Goal: Information Seeking & Learning: Learn about a topic

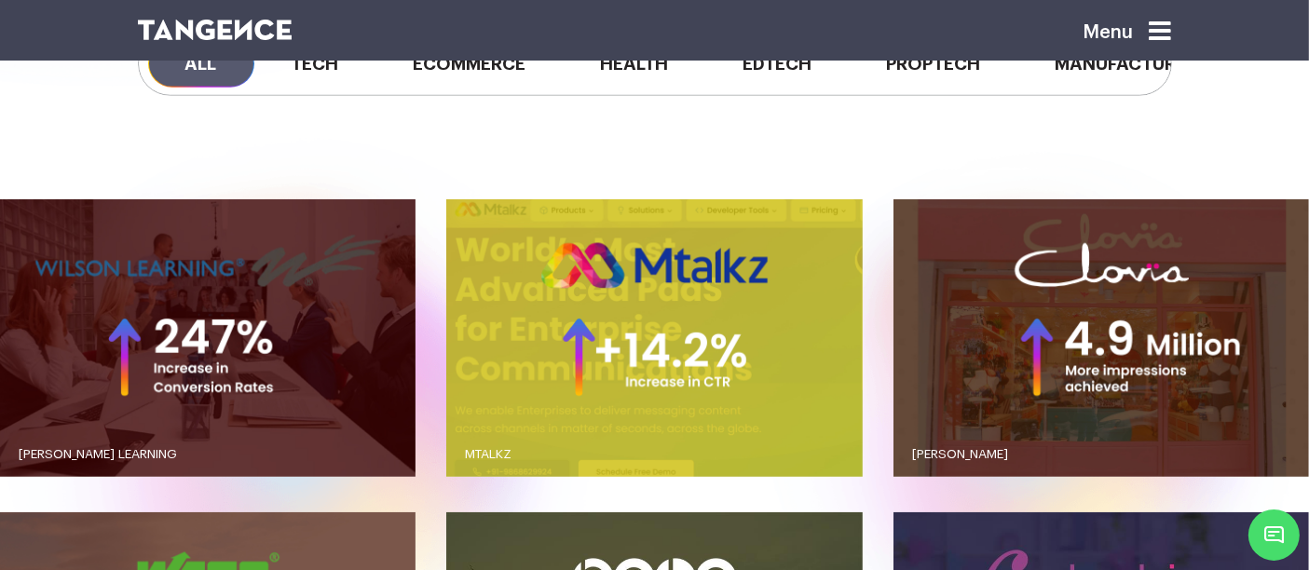
scroll to position [1494, 0]
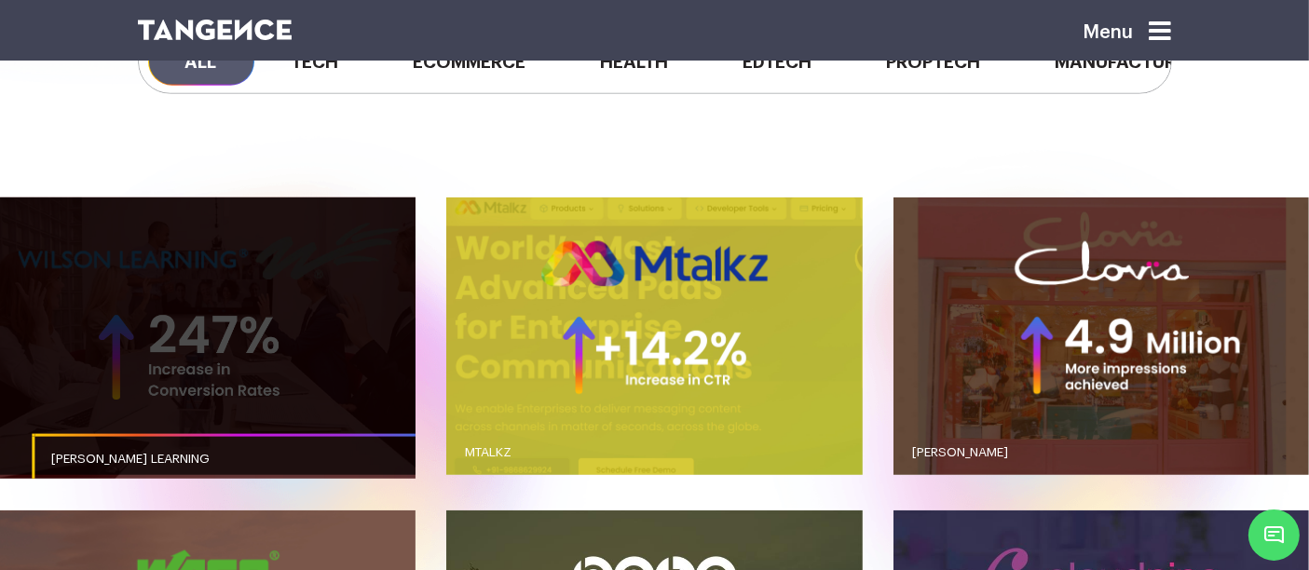
click at [351, 314] on link "button" at bounding box center [207, 336] width 415 height 278
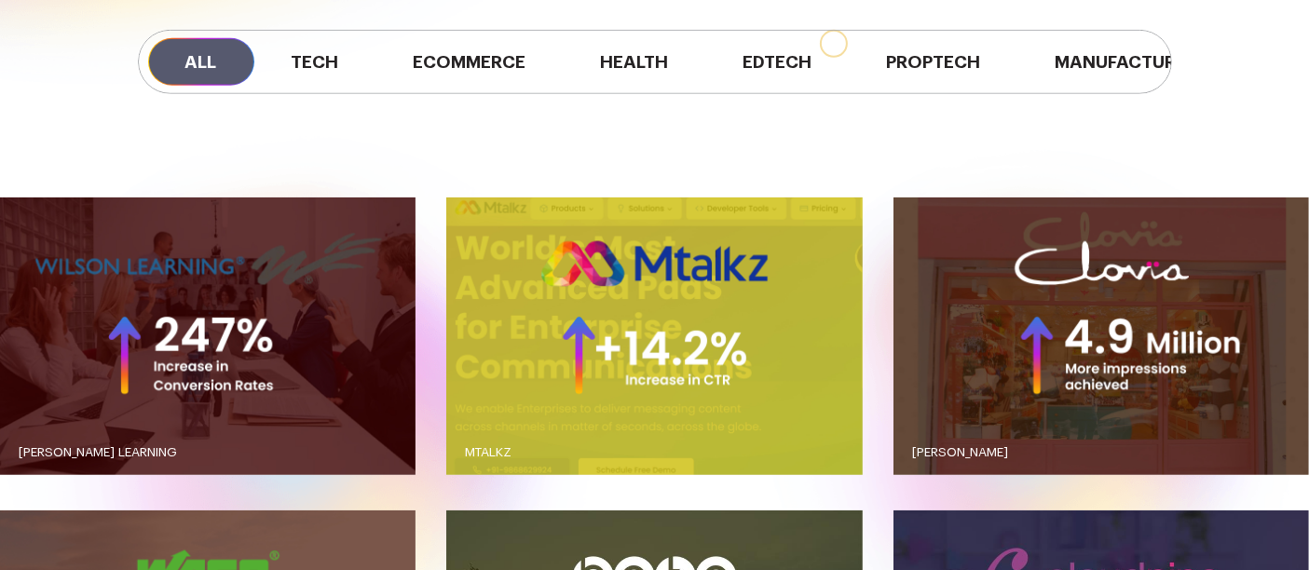
click at [351, 314] on link "button" at bounding box center [207, 336] width 415 height 278
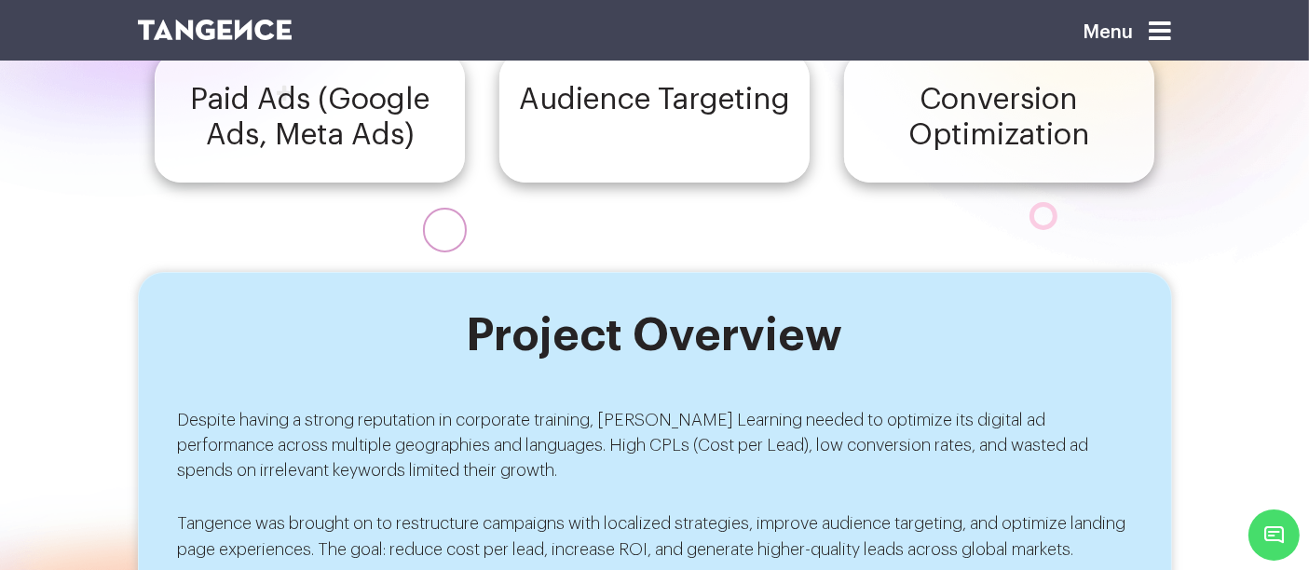
scroll to position [502, 0]
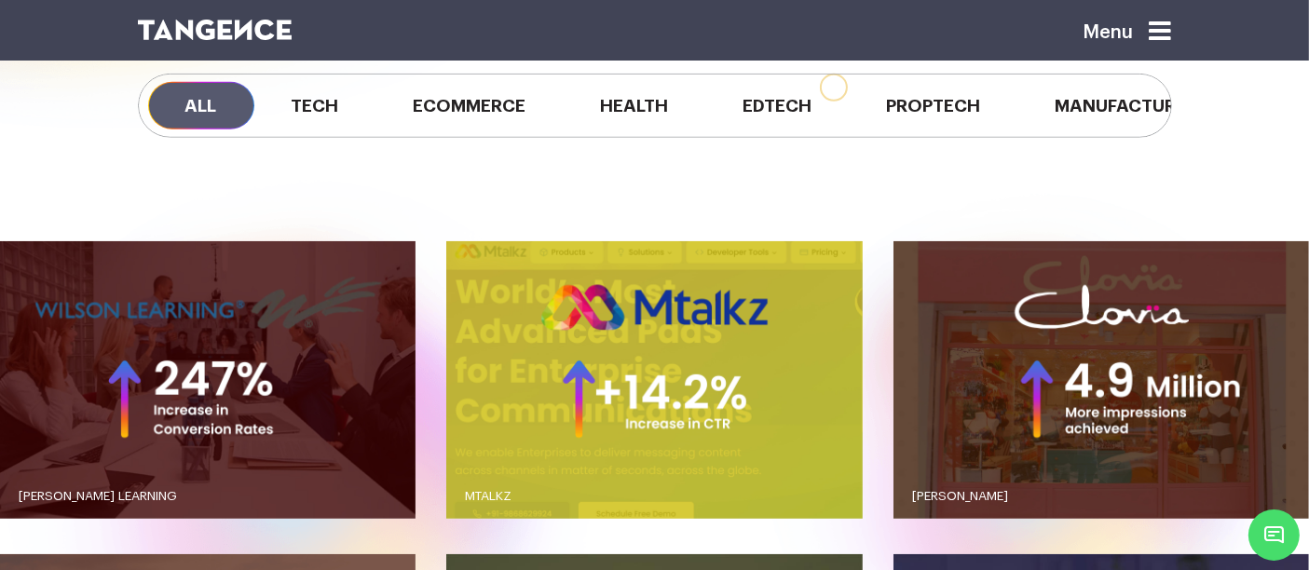
scroll to position [1463, 0]
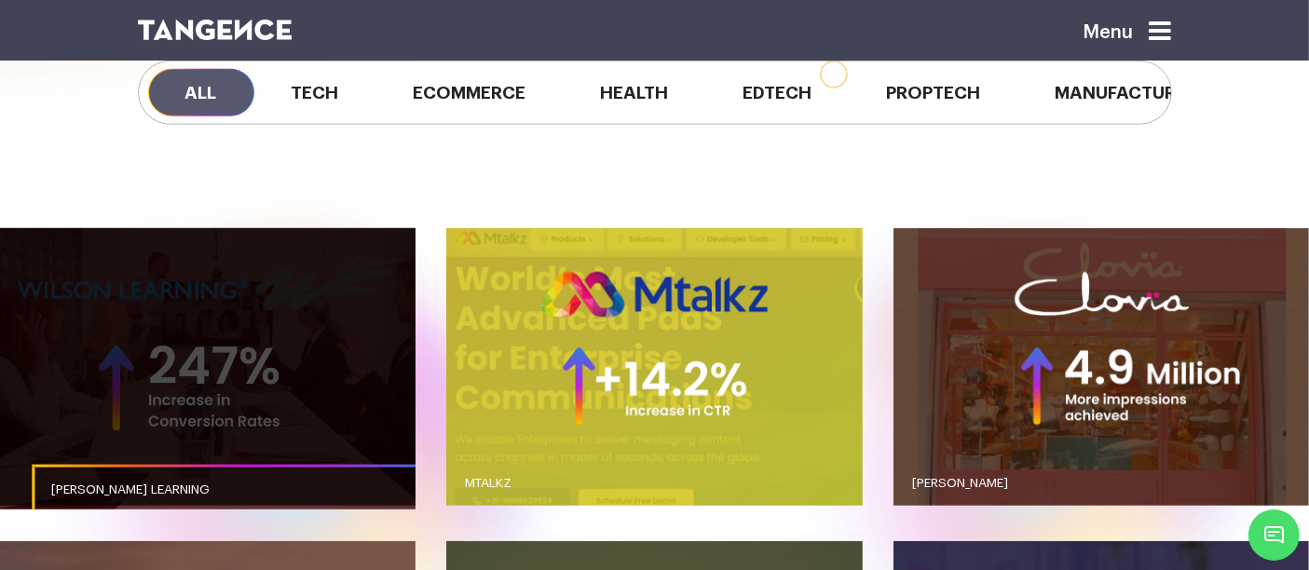
click at [328, 348] on link "button" at bounding box center [207, 367] width 415 height 278
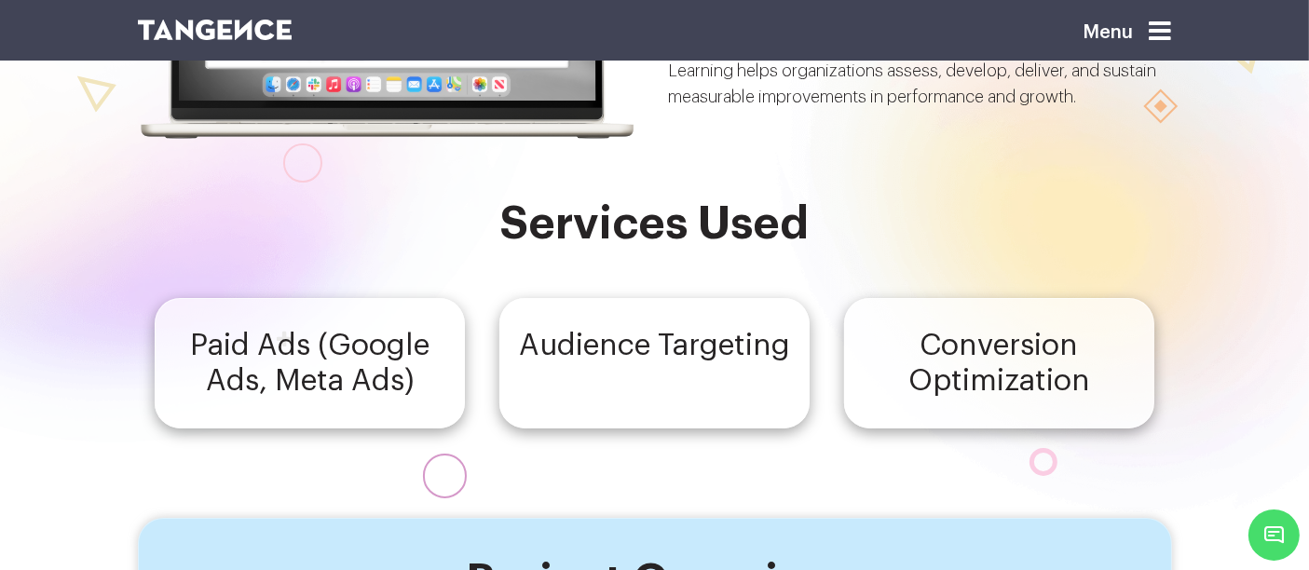
scroll to position [265, 0]
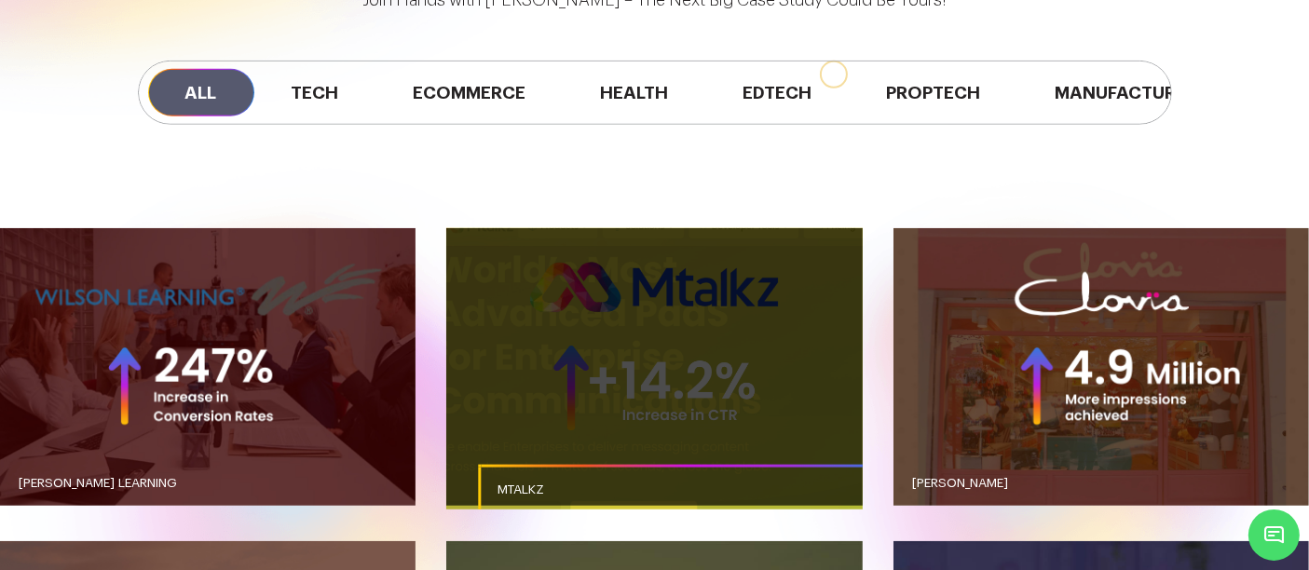
click at [574, 314] on link "button" at bounding box center [653, 367] width 415 height 278
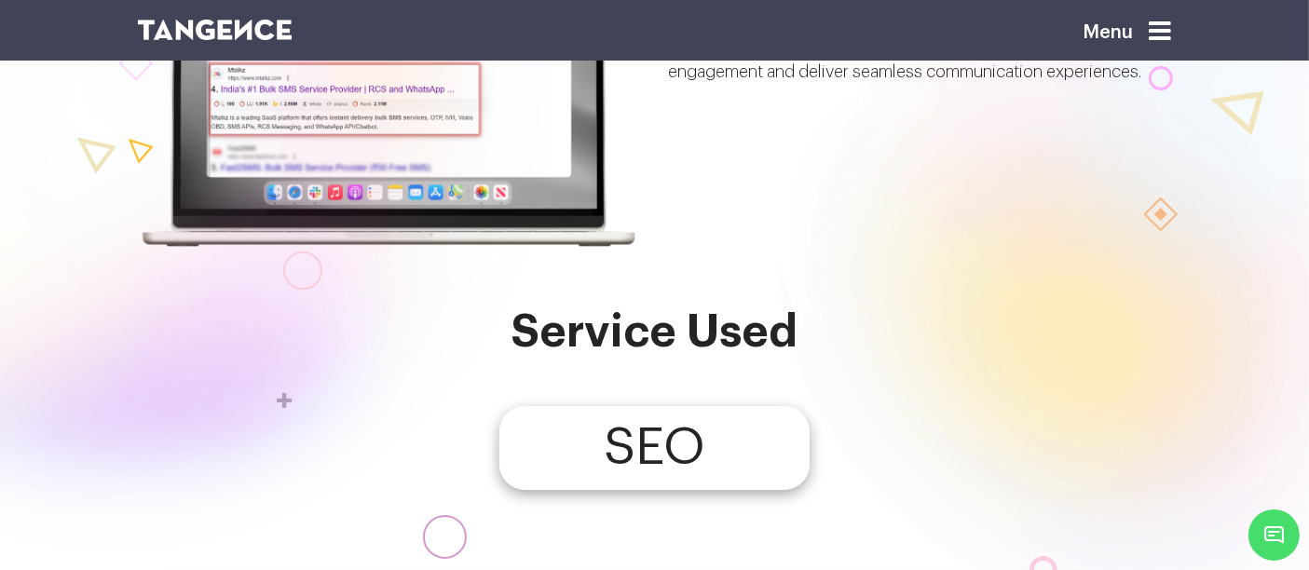
scroll to position [146, 0]
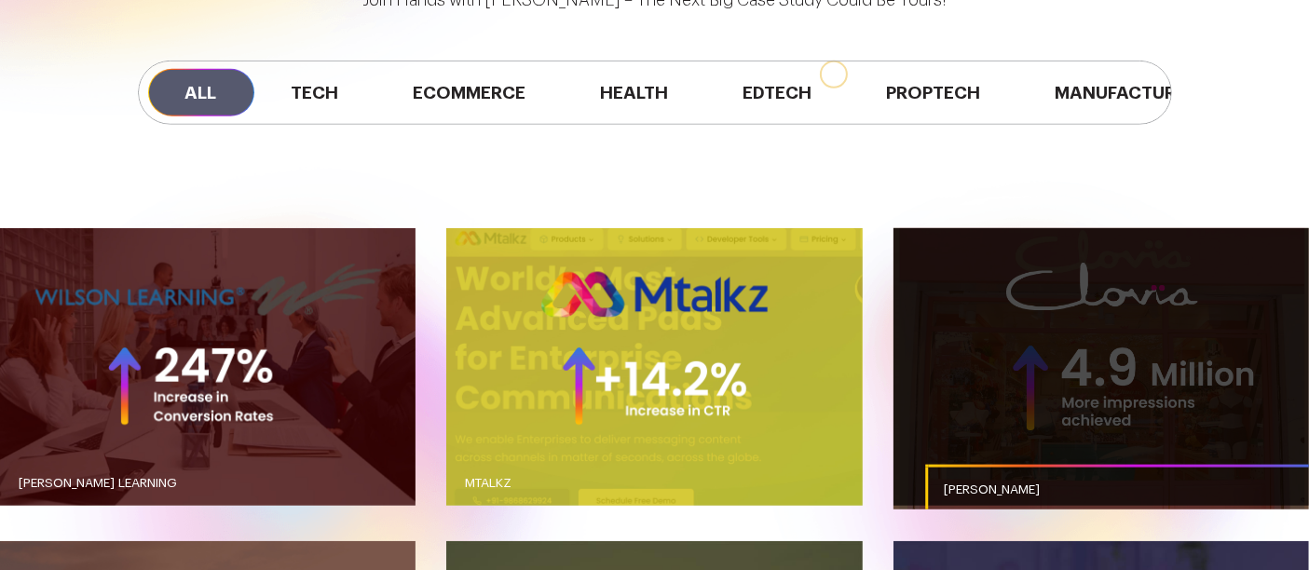
scroll to position [1463, 0]
click at [1035, 245] on link "button" at bounding box center [1100, 367] width 415 height 278
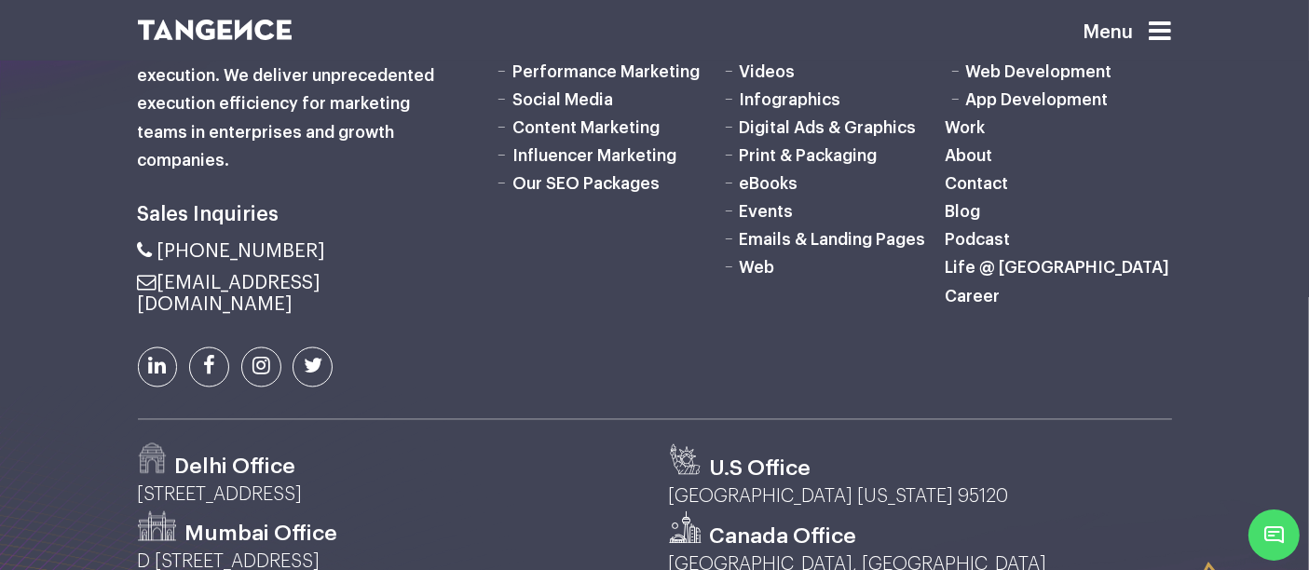
scroll to position [3497, 0]
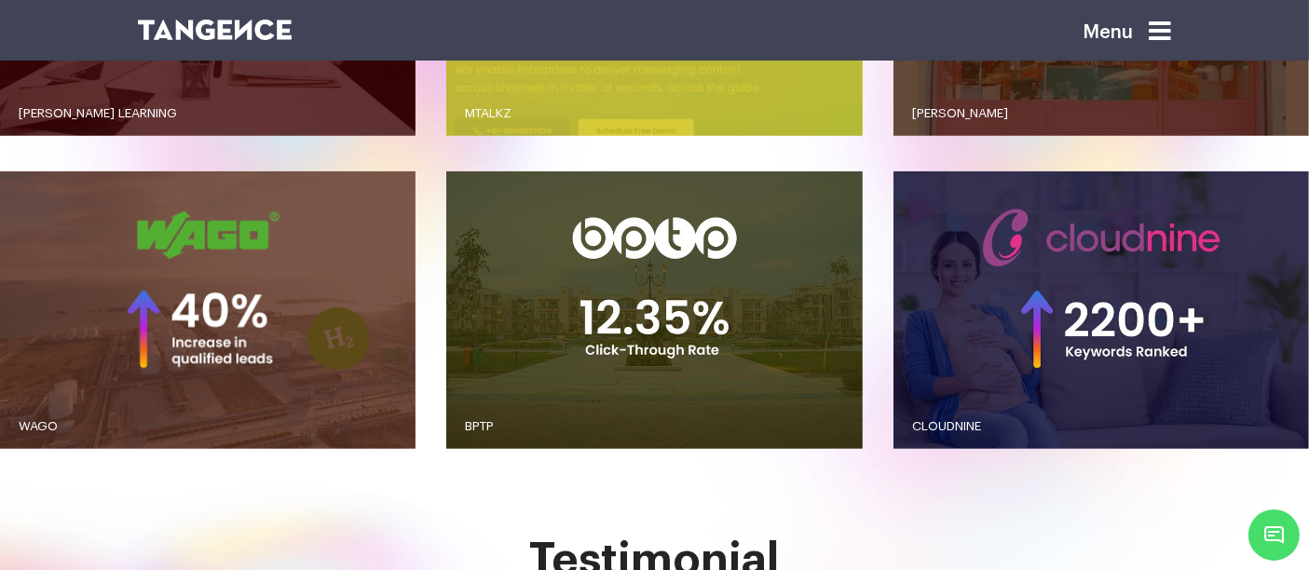
scroll to position [1843, 0]
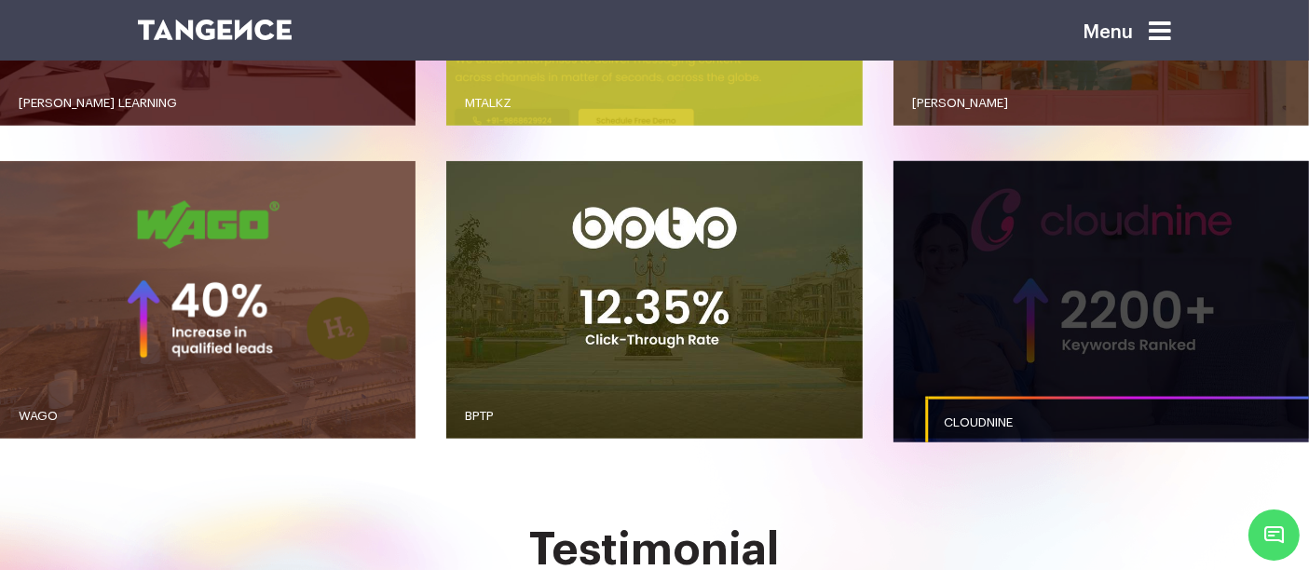
drag, startPoint x: 0, startPoint y: 0, endPoint x: 931, endPoint y: 349, distance: 994.7
click at [931, 349] on link "button" at bounding box center [1100, 299] width 415 height 277
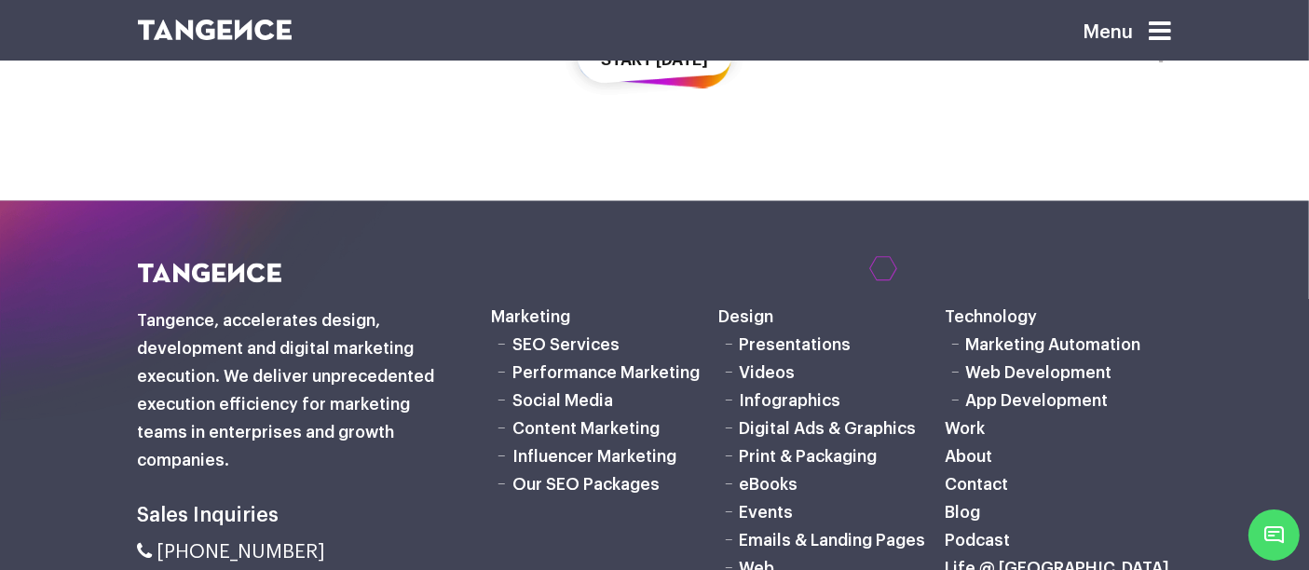
scroll to position [3497, 0]
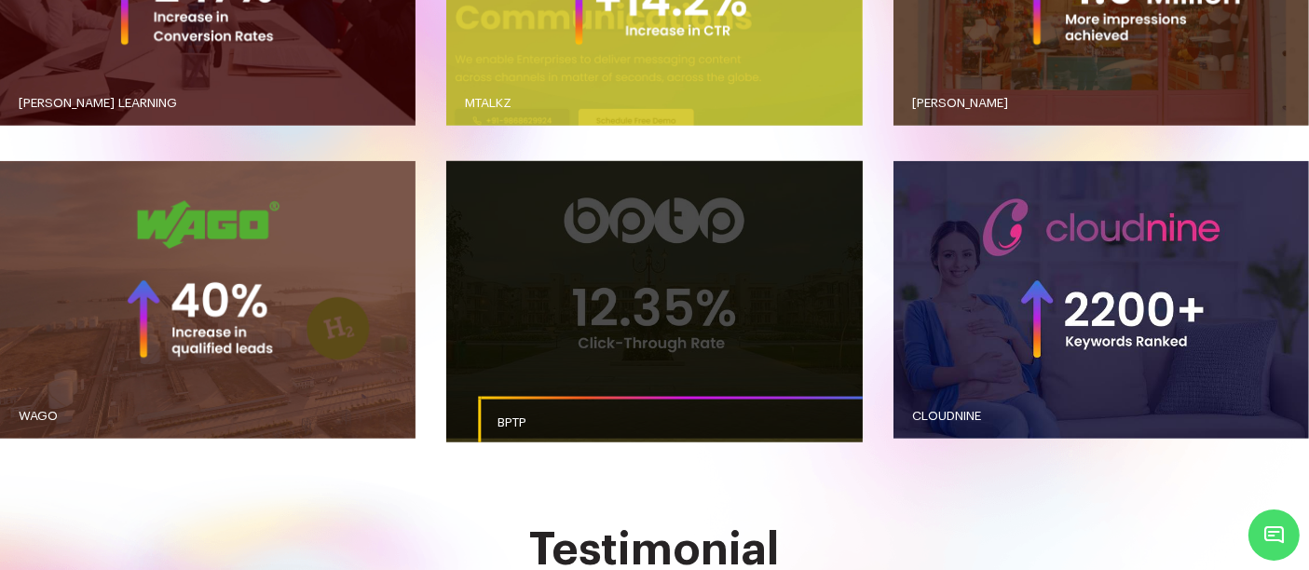
click at [641, 278] on link "button" at bounding box center [653, 299] width 415 height 277
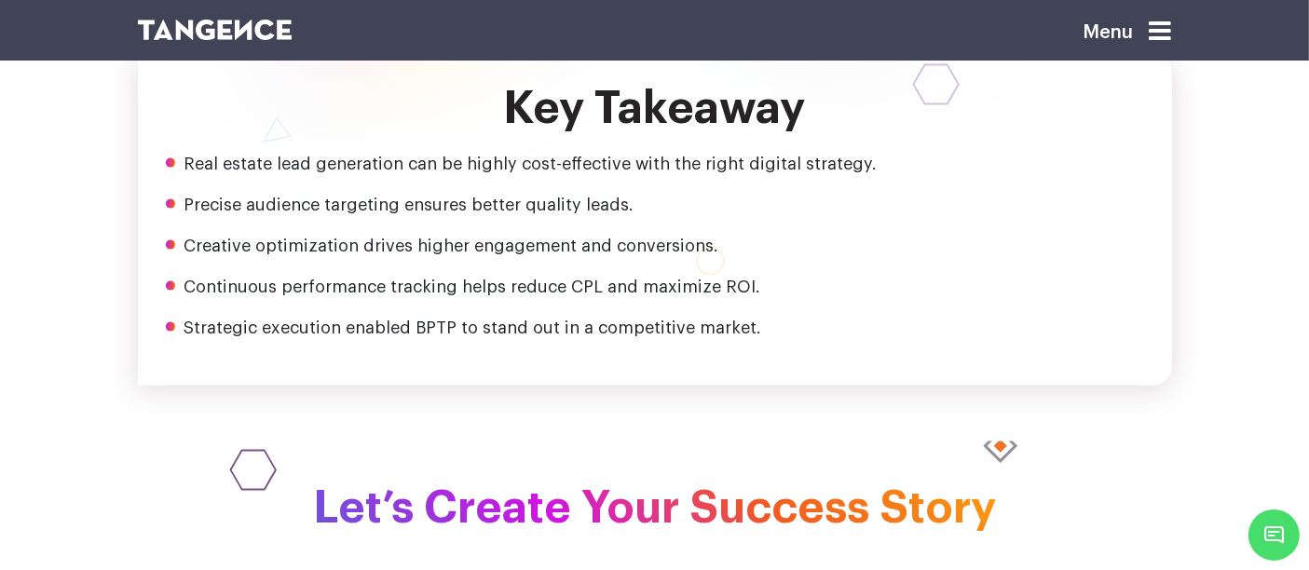
scroll to position [2503, 0]
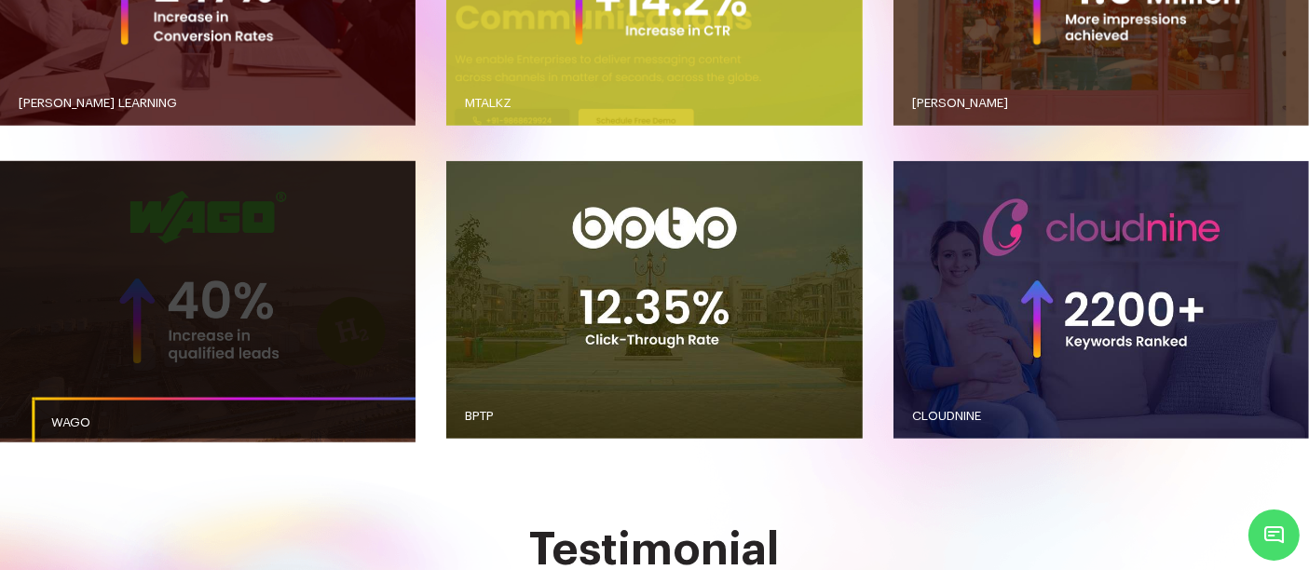
click at [326, 291] on link "button" at bounding box center [207, 300] width 415 height 278
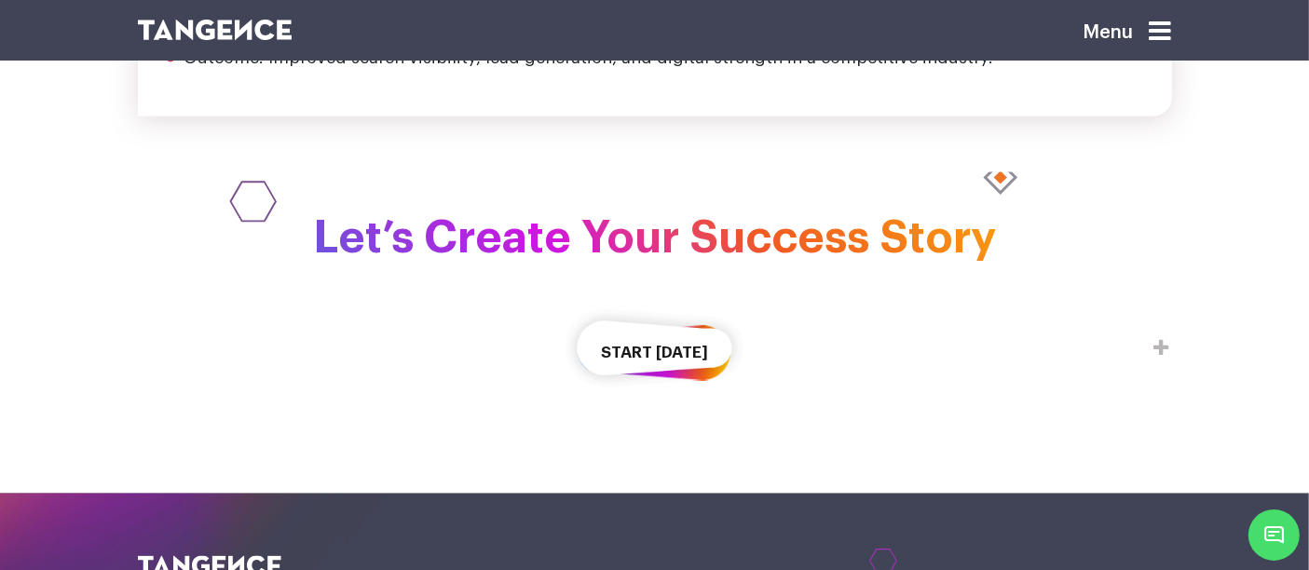
scroll to position [3570, 0]
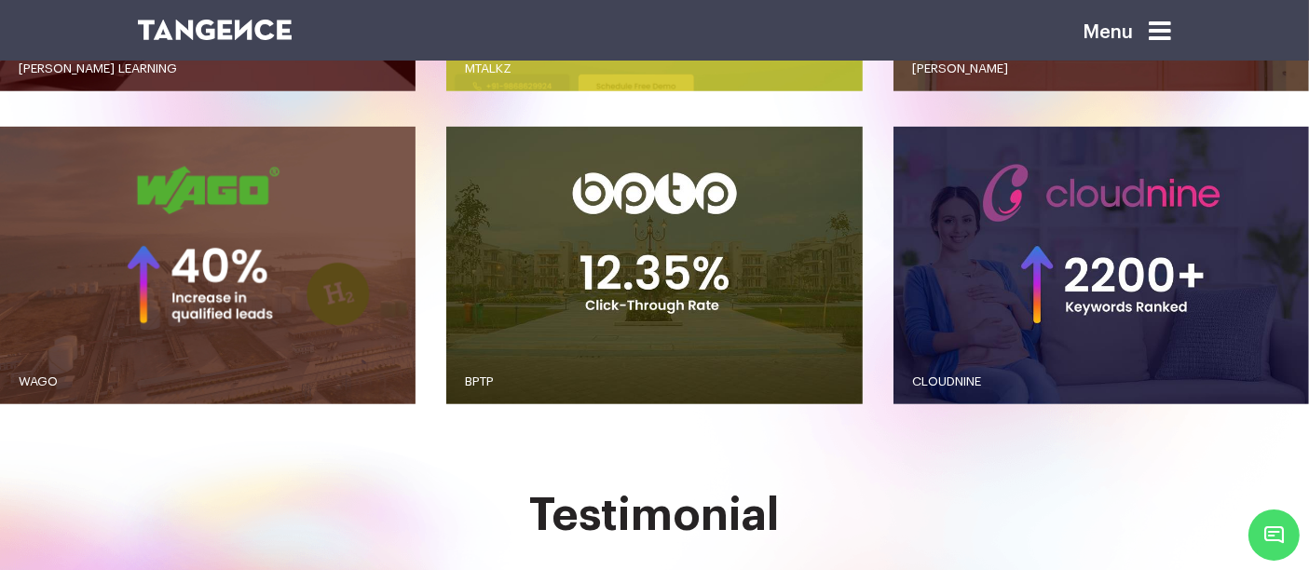
scroll to position [1873, 0]
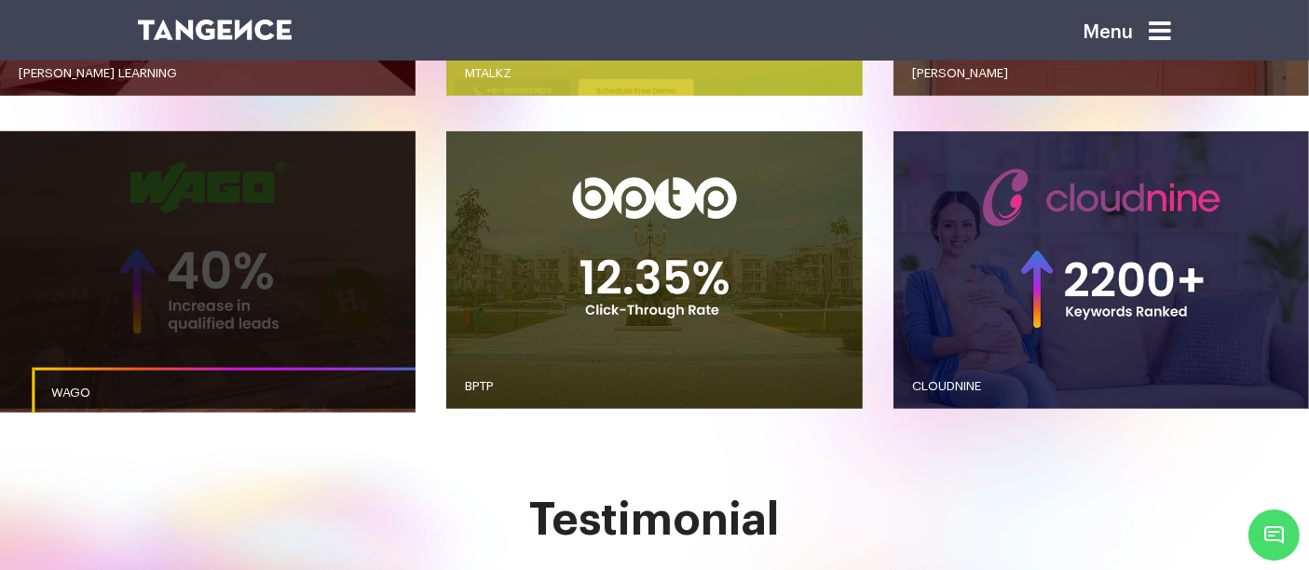
click at [389, 305] on link "button" at bounding box center [207, 270] width 415 height 278
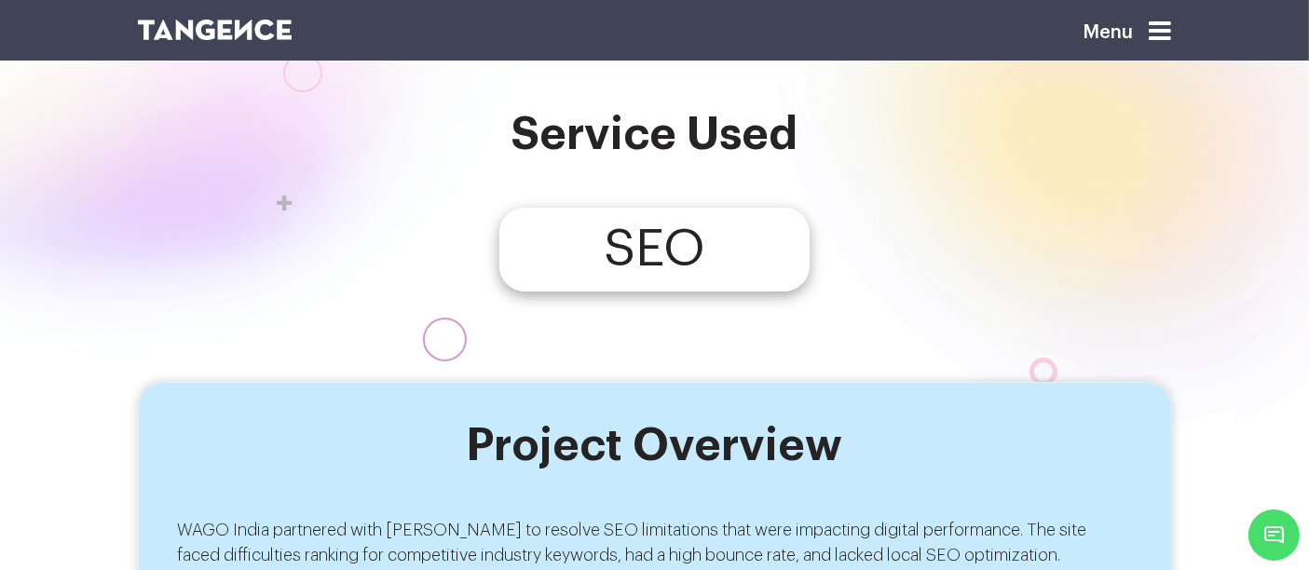
scroll to position [346, 0]
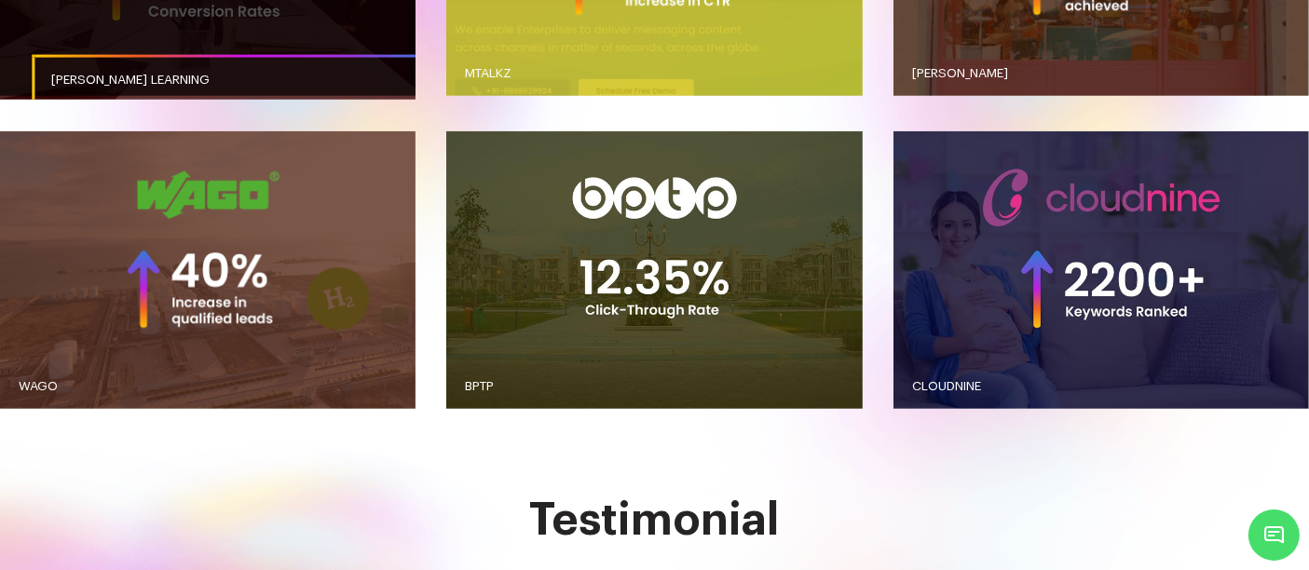
click at [298, 56] on link "[PERSON_NAME] LEARNING" at bounding box center [239, 80] width 415 height 51
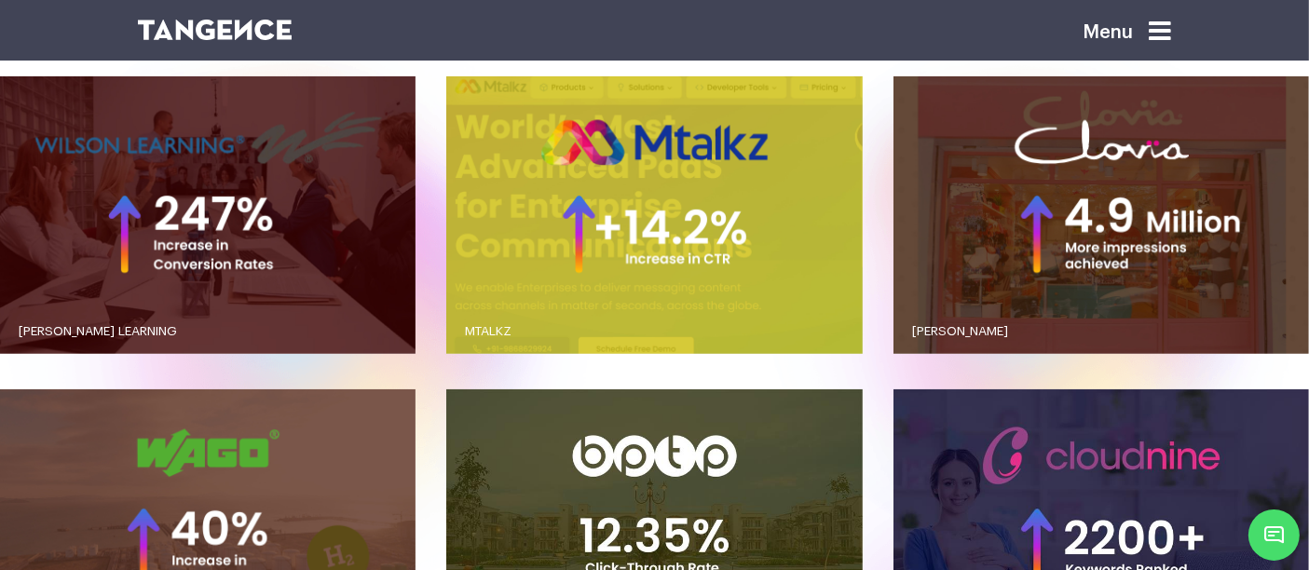
scroll to position [1614, 0]
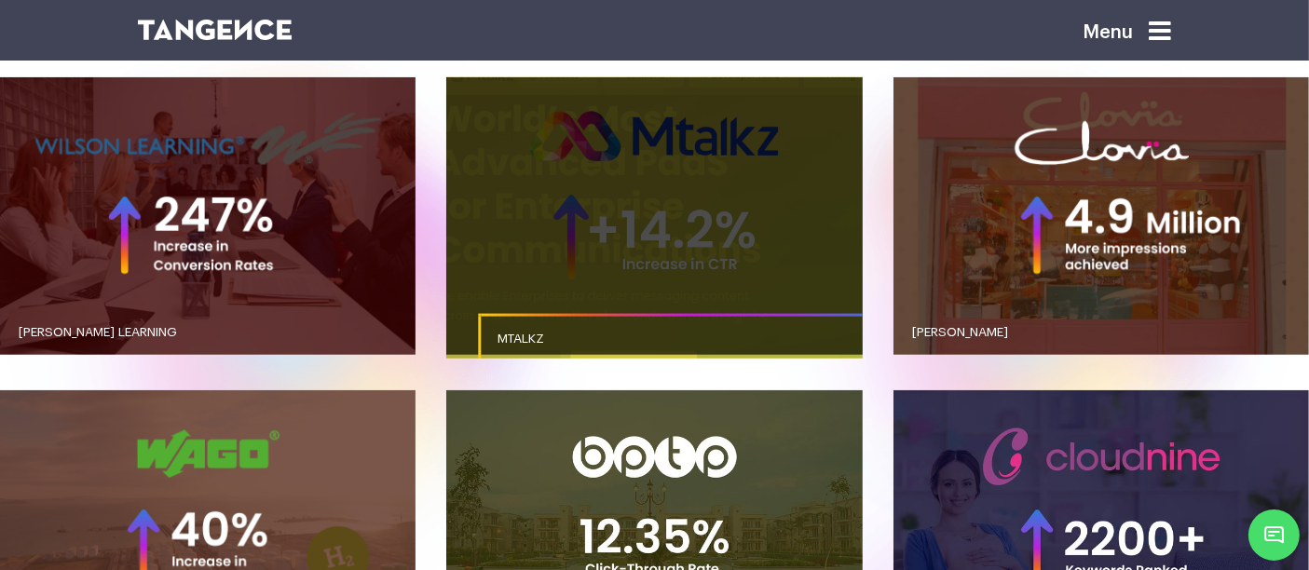
drag, startPoint x: 0, startPoint y: 0, endPoint x: 604, endPoint y: 270, distance: 662.0
click at [604, 270] on link "button" at bounding box center [653, 216] width 415 height 278
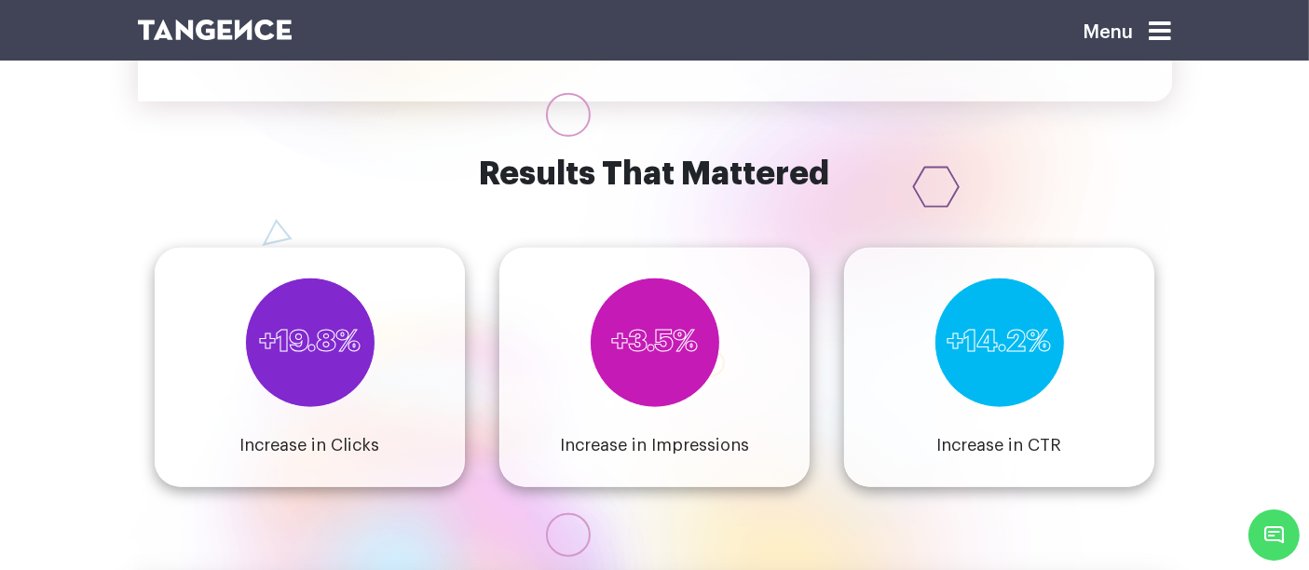
scroll to position [1852, 0]
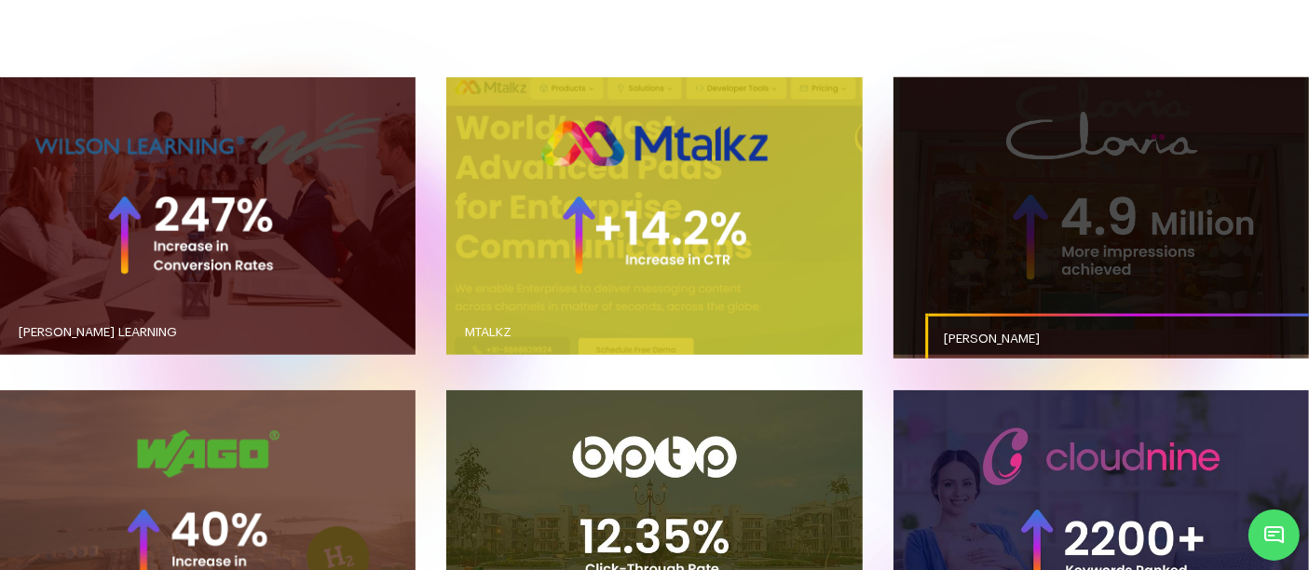
click at [1026, 311] on link "button" at bounding box center [1100, 216] width 415 height 278
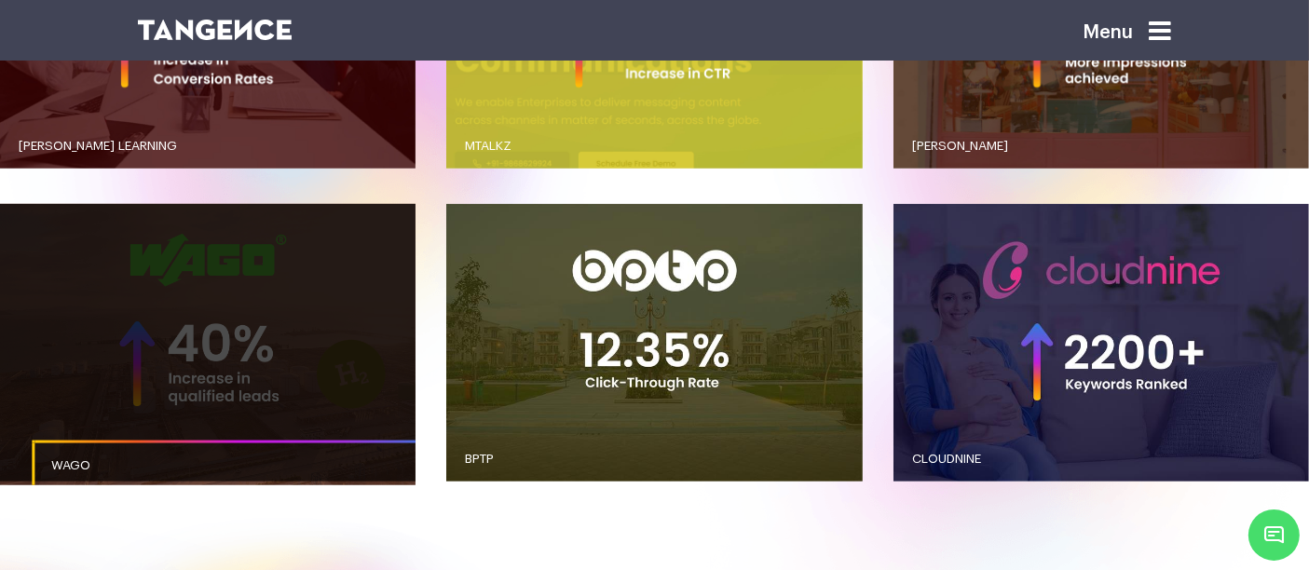
scroll to position [1800, 0]
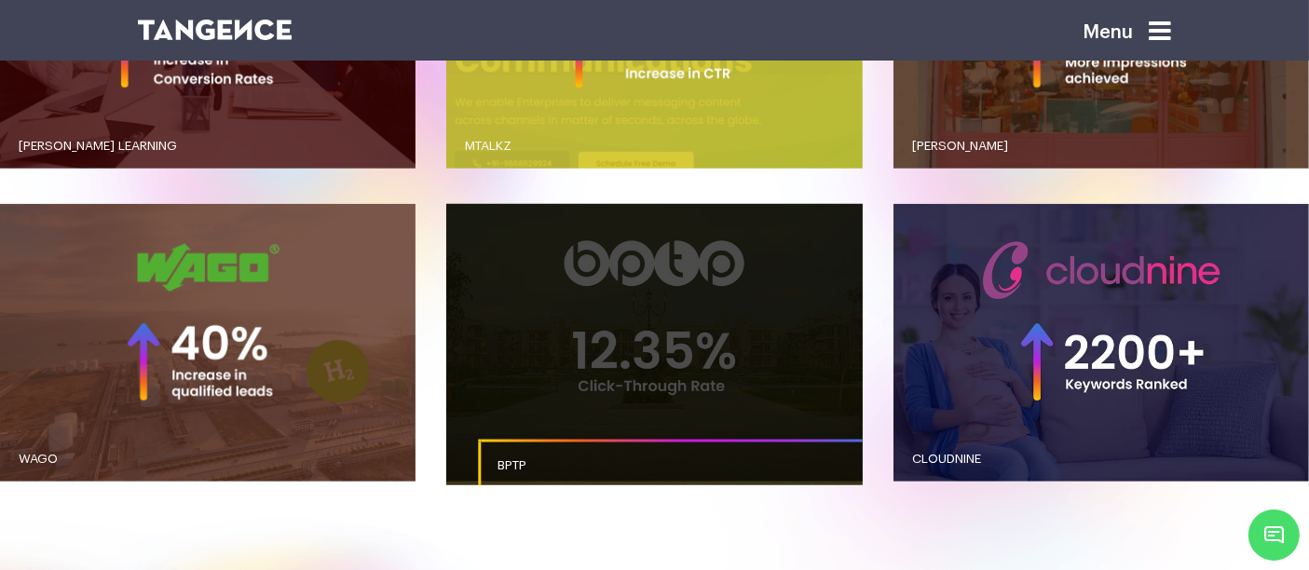
click at [582, 382] on link "button" at bounding box center [653, 342] width 415 height 277
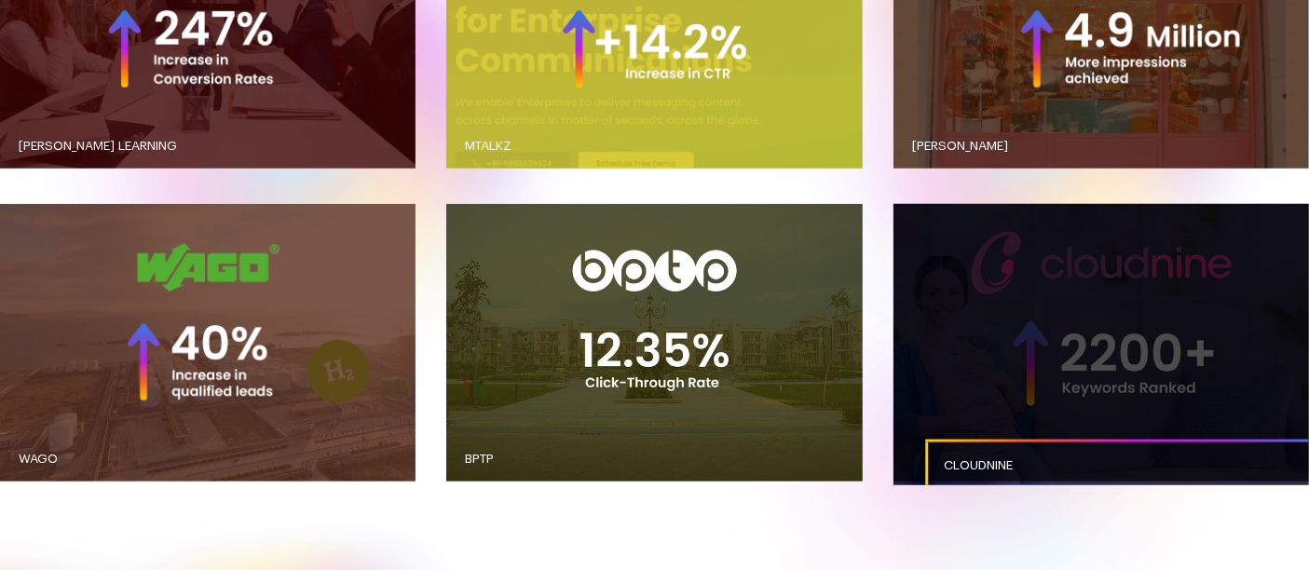
drag, startPoint x: 0, startPoint y: 0, endPoint x: 1125, endPoint y: 368, distance: 1183.7
click at [1125, 368] on link "button" at bounding box center [1100, 342] width 415 height 277
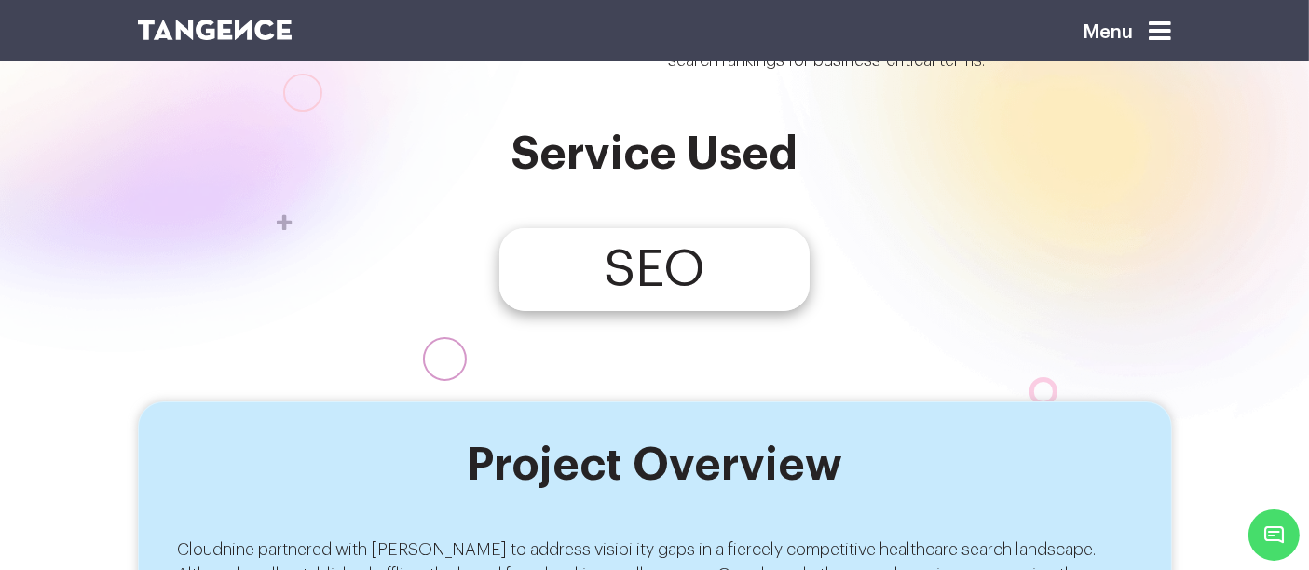
scroll to position [347, 0]
